Goal: Check status: Check status

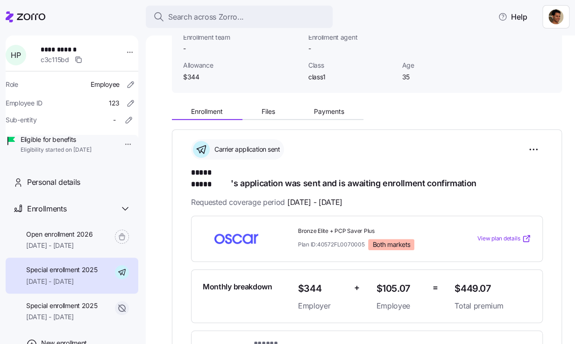
scroll to position [45, 0]
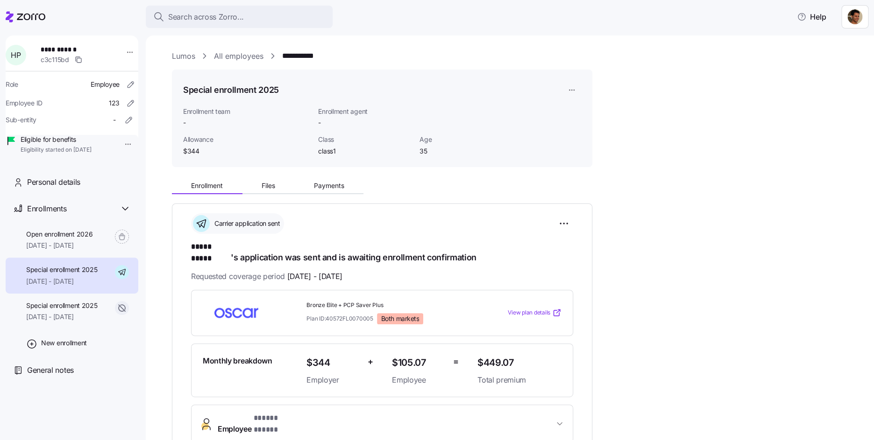
click at [567, 192] on div "Enrollment Files Payments" at bounding box center [382, 185] width 420 height 20
click at [41, 239] on span "Open enrollment 2026" at bounding box center [59, 234] width 66 height 9
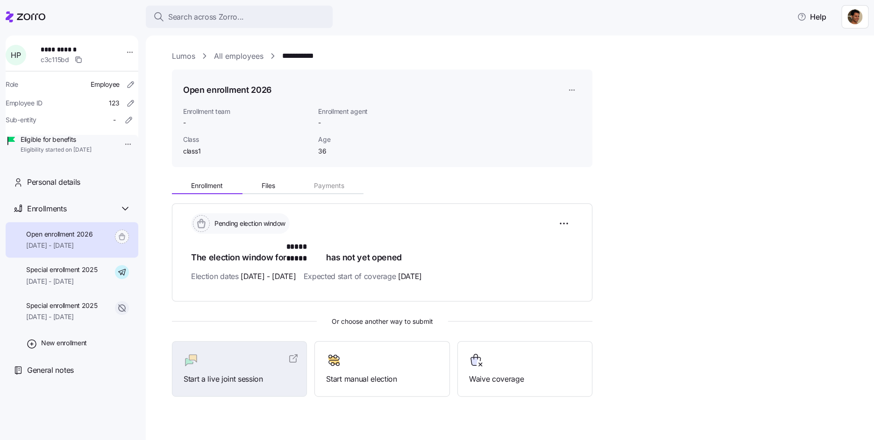
click at [569, 197] on div "Enrollment Files Payments Pending election window The election window for *****…" at bounding box center [516, 286] width 689 height 222
